Goal: Find contact information: Obtain details needed to contact an individual or organization

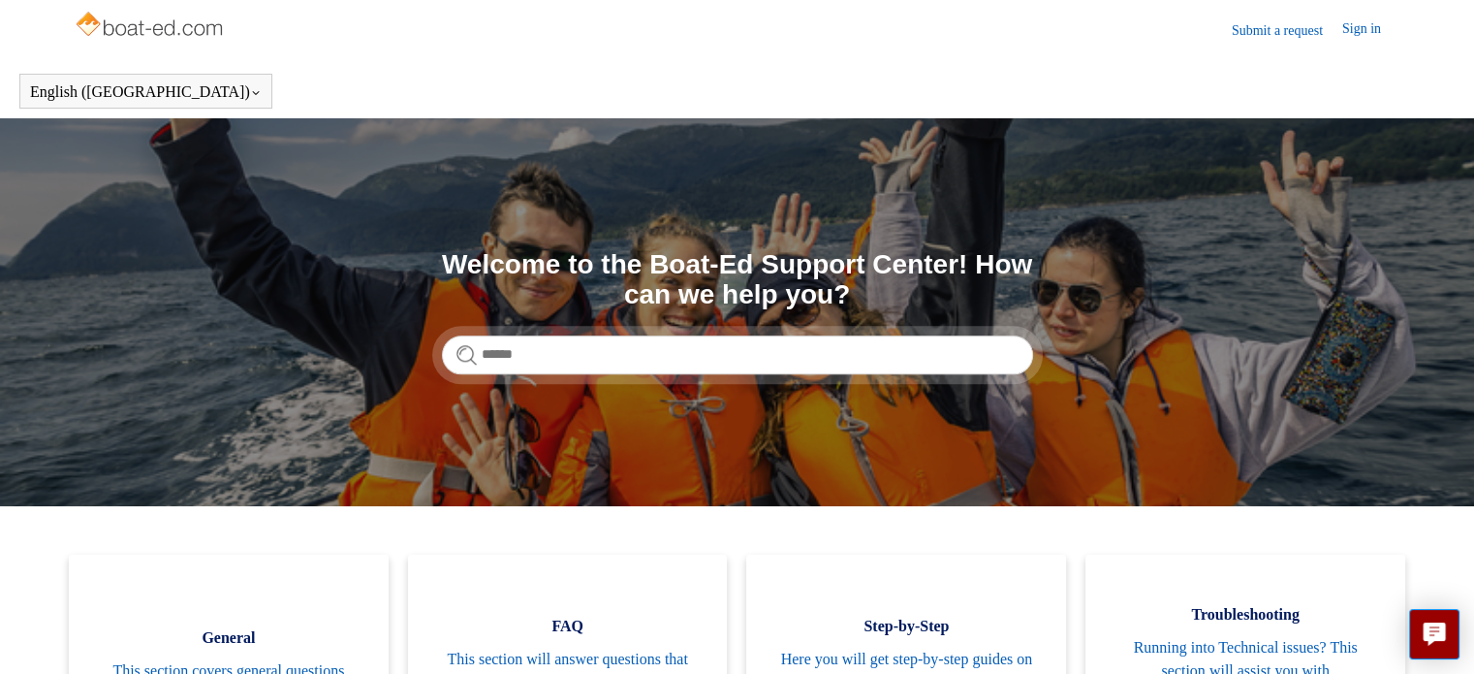
scroll to position [291, 0]
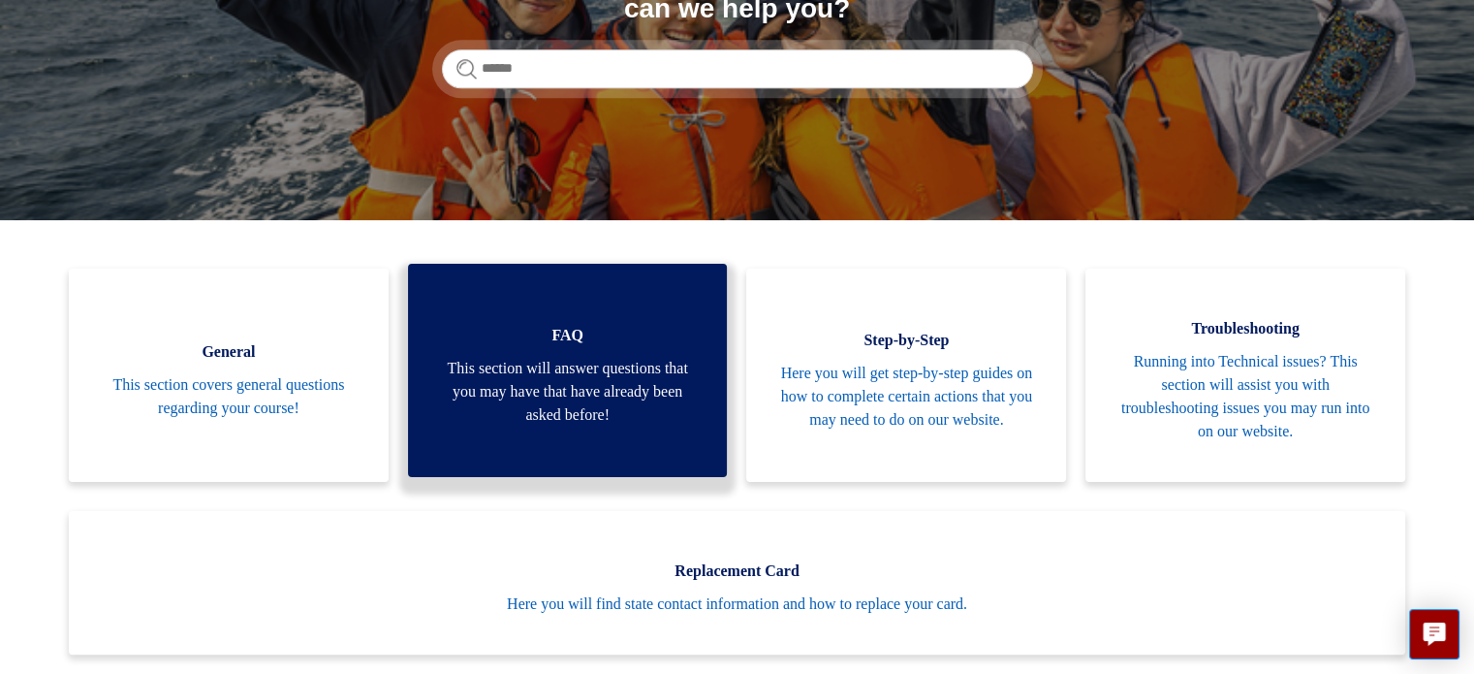
click at [679, 390] on span "This section will answer questions that you may have that have already been ask…" at bounding box center [568, 392] width 262 height 70
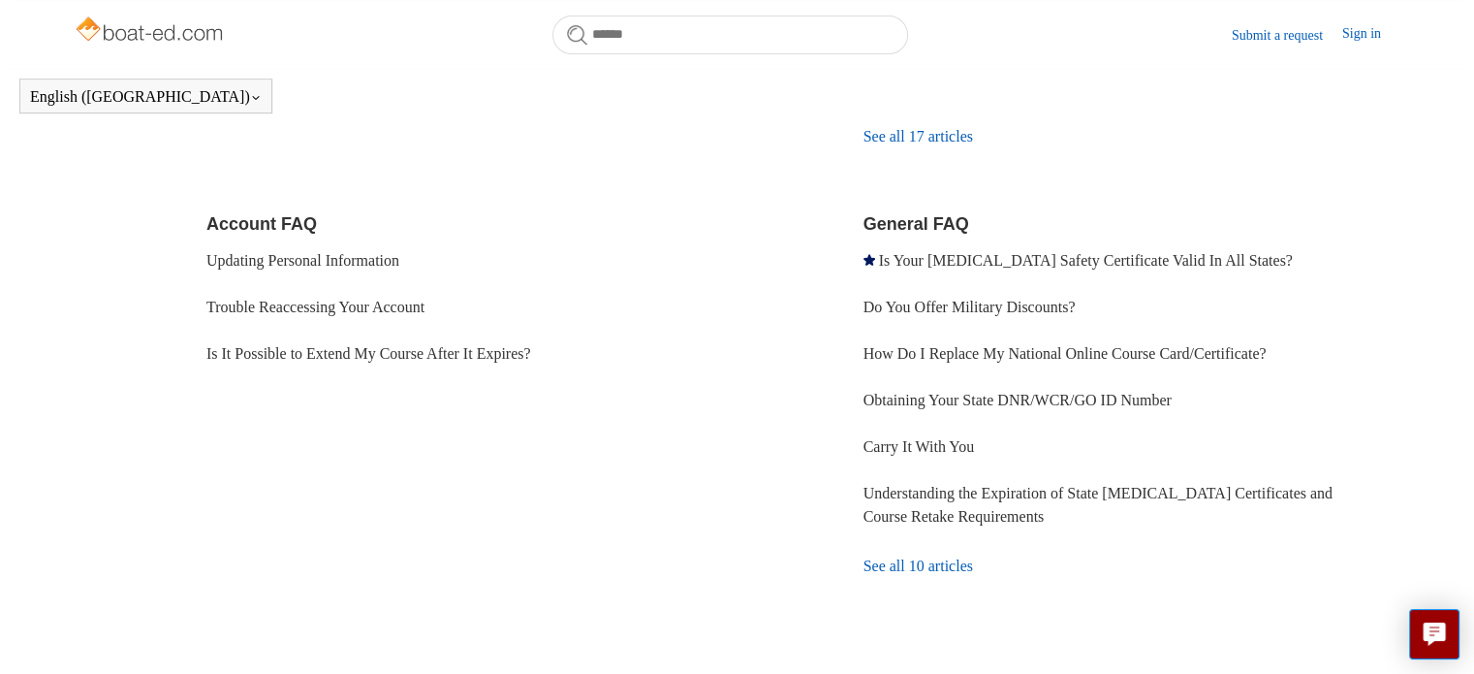
scroll to position [571, 0]
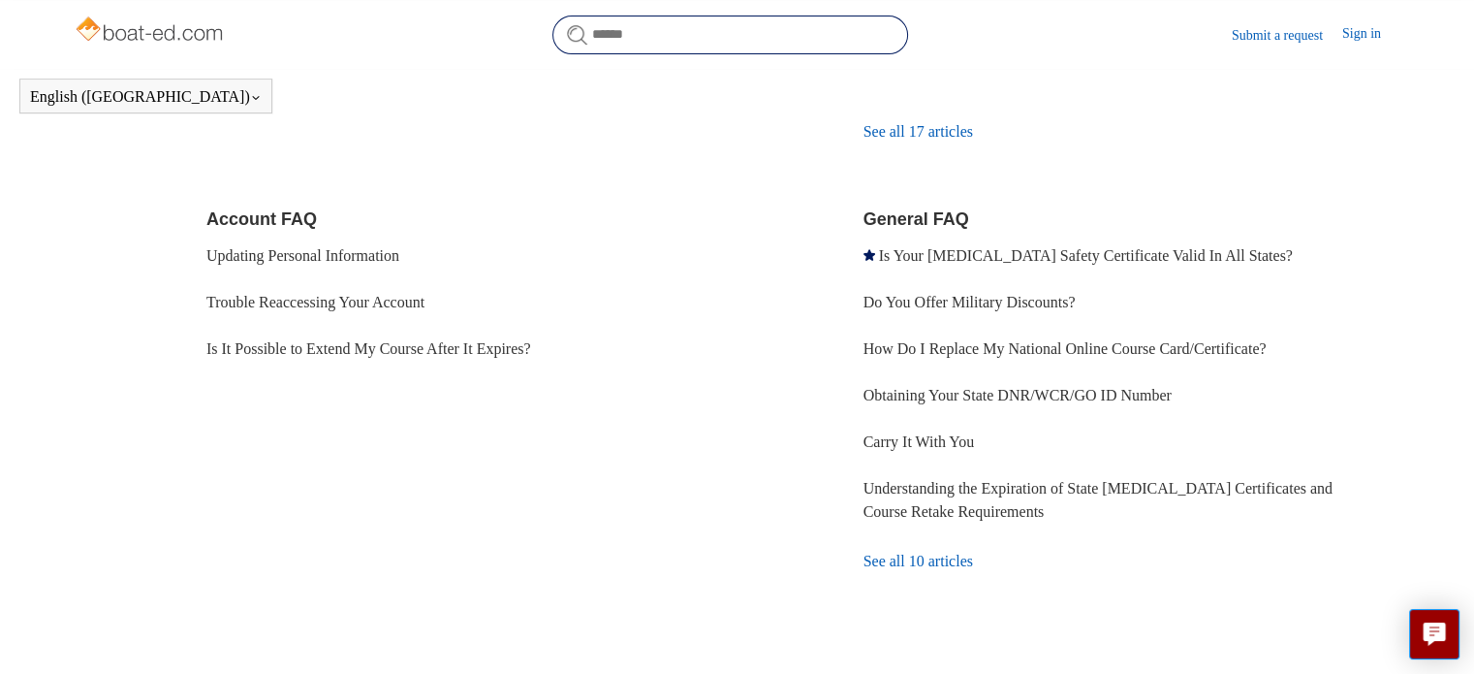
click at [735, 35] on input "Search" at bounding box center [730, 35] width 356 height 39
type input "*******"
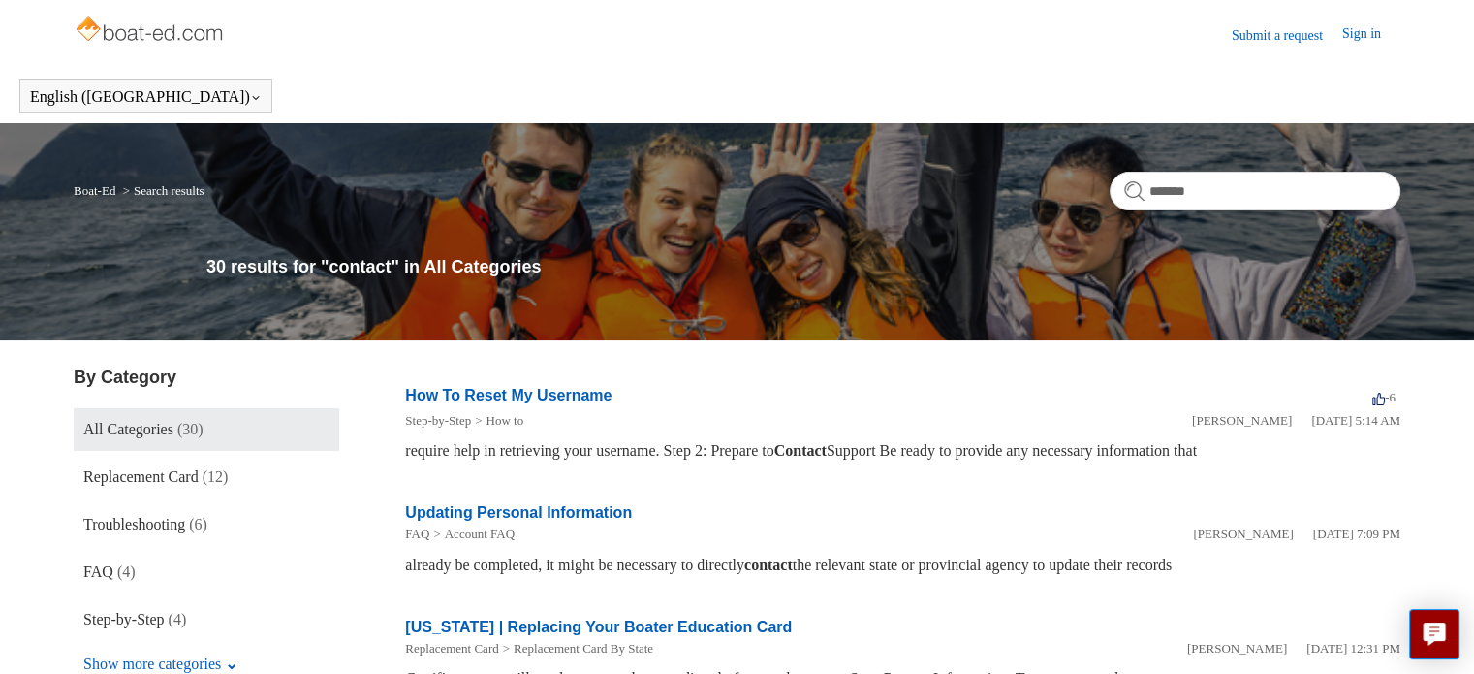
click at [155, 34] on img at bounding box center [151, 31] width 154 height 39
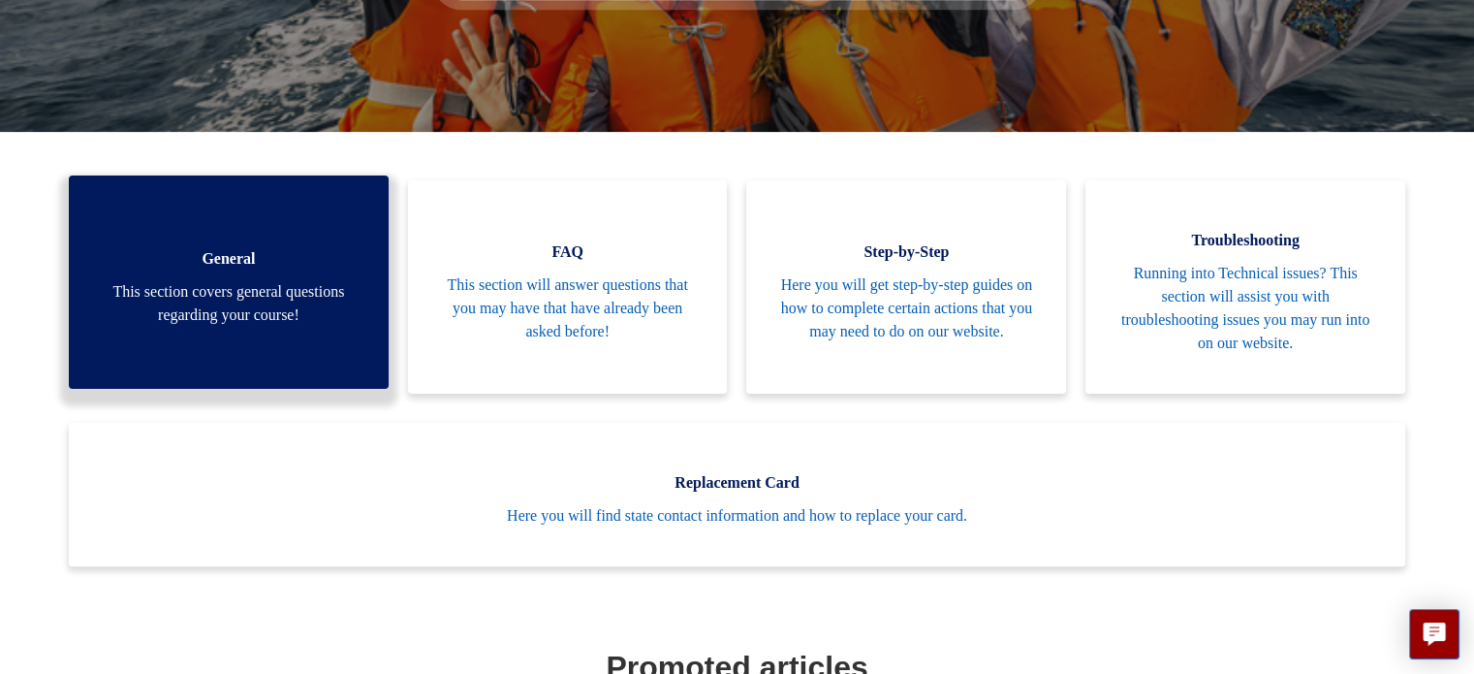
click at [249, 306] on span "This section covers general questions regarding your course!" at bounding box center [229, 303] width 262 height 47
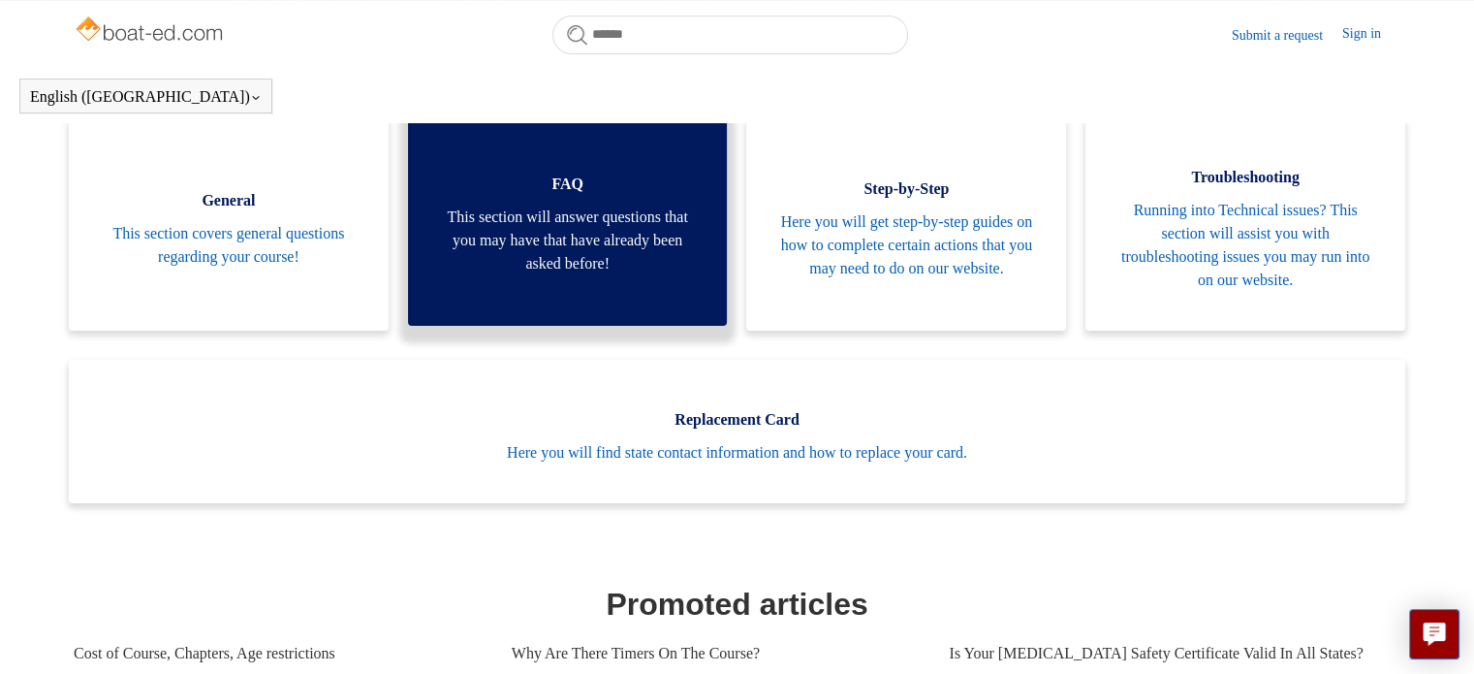
scroll to position [333, 0]
